Goal: Understand process/instructions: Learn how to perform a task or action

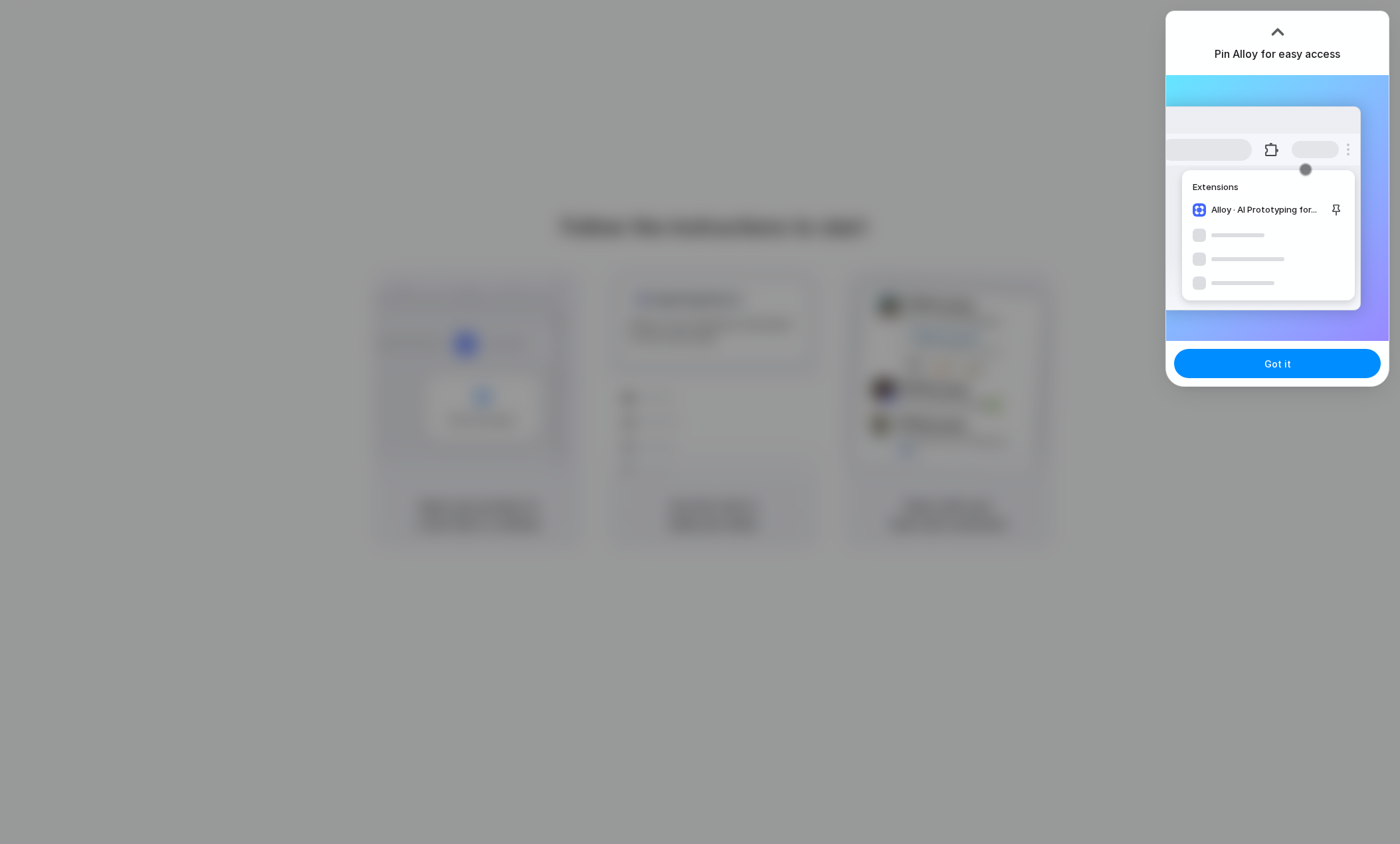
click at [1287, 360] on span "Got it" at bounding box center [1277, 363] width 26 height 14
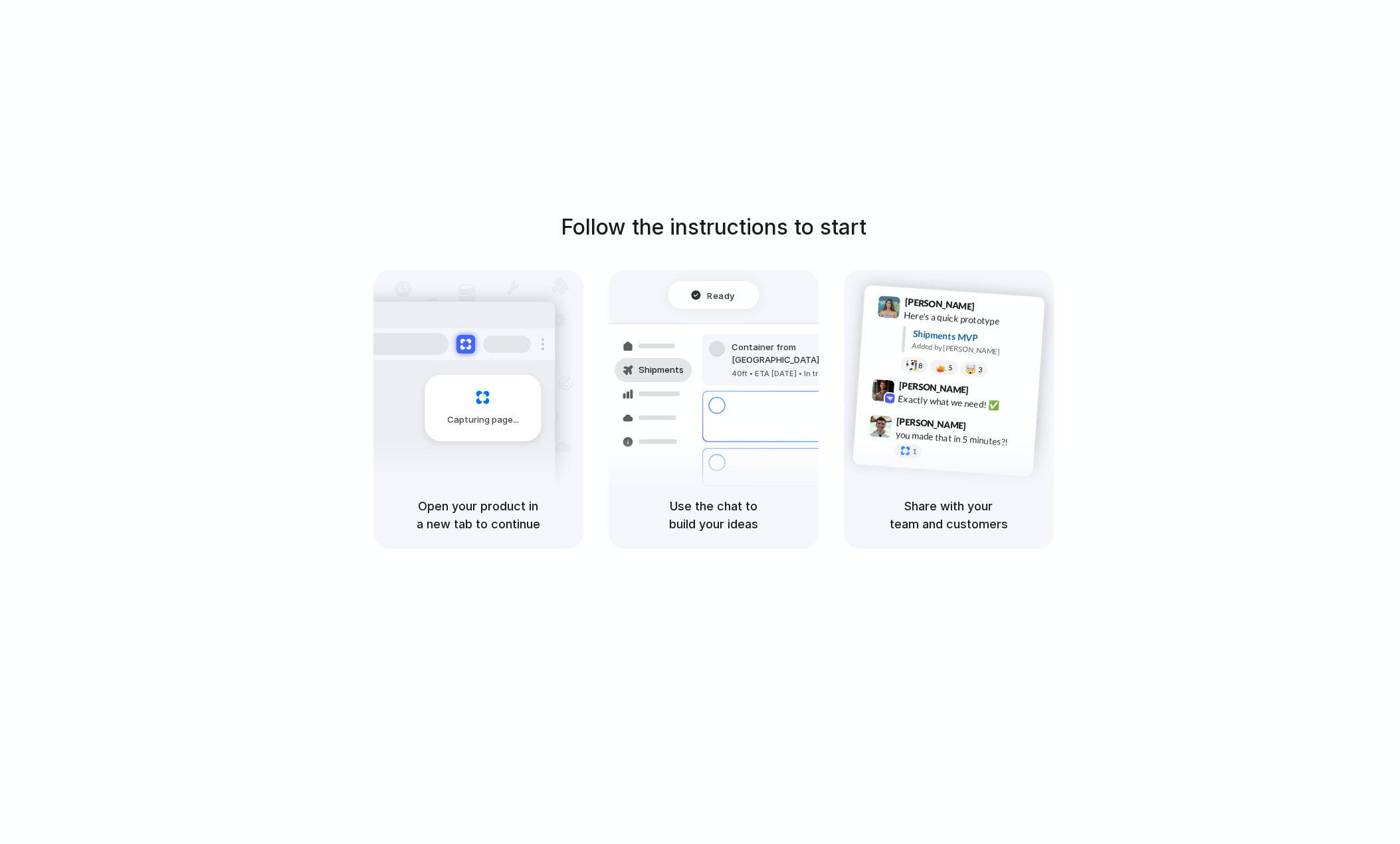
click at [1031, 180] on div "Follow the instructions to start Capturing page Open your product in a new tab …" at bounding box center [713, 435] width 1426 height 870
click at [1289, 461] on div "Follow the instructions to start Capturing page Open your product in a new tab …" at bounding box center [714, 380] width 1400 height 337
